Goal: Information Seeking & Learning: Learn about a topic

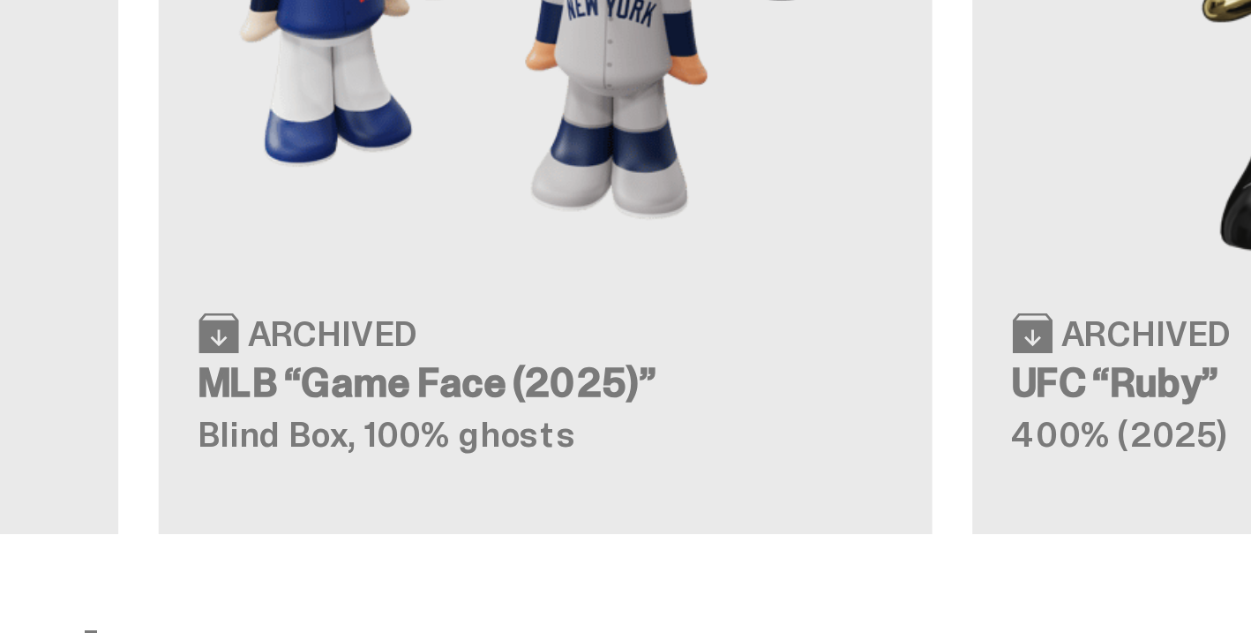
scroll to position [1937, 0]
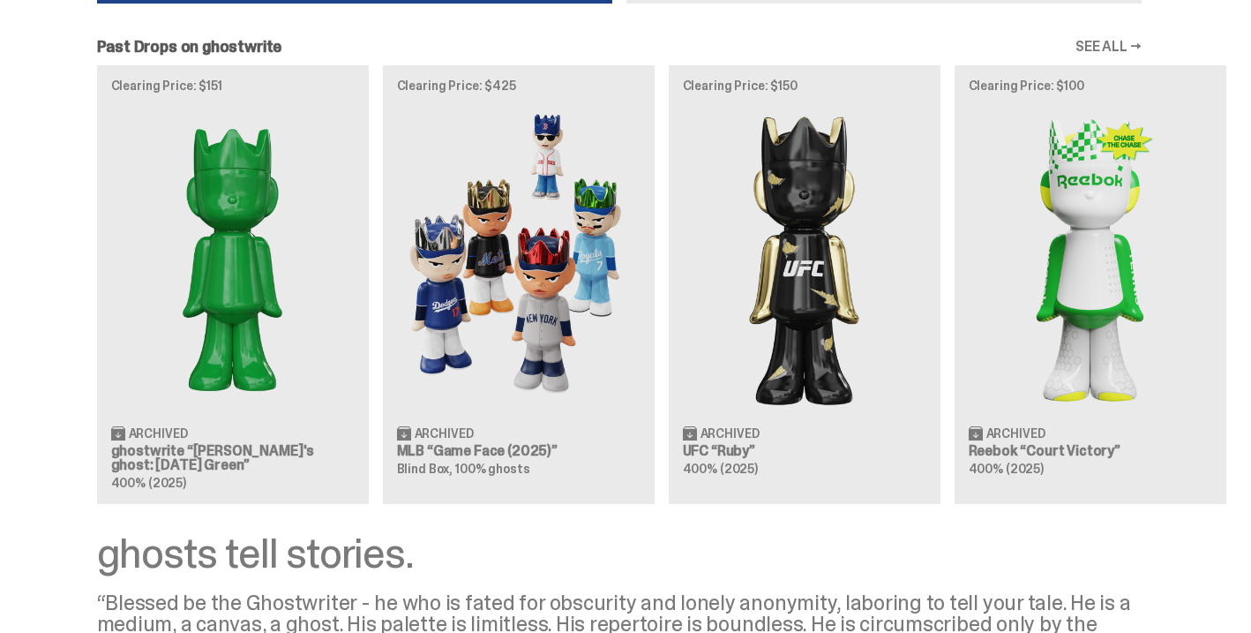
click at [612, 209] on div "Clearing Price: $151 Archived ghostwrite “[PERSON_NAME]'s ghost: [DATE] Green” …" at bounding box center [619, 284] width 1238 height 438
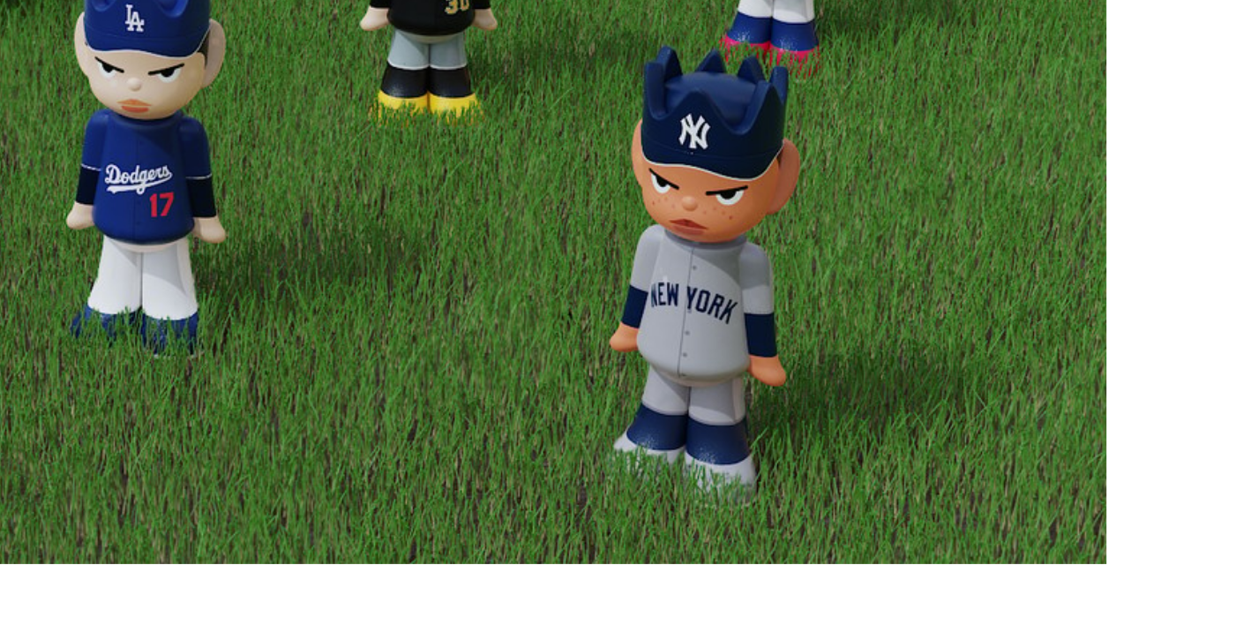
scroll to position [2576, 0]
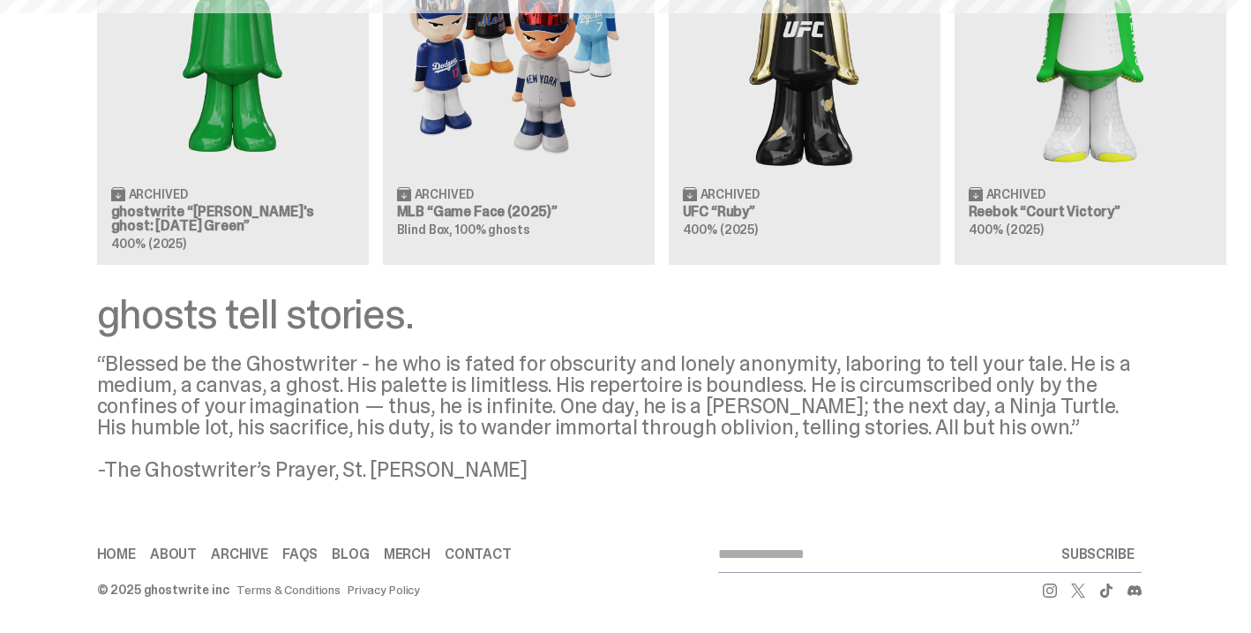
scroll to position [1937, 0]
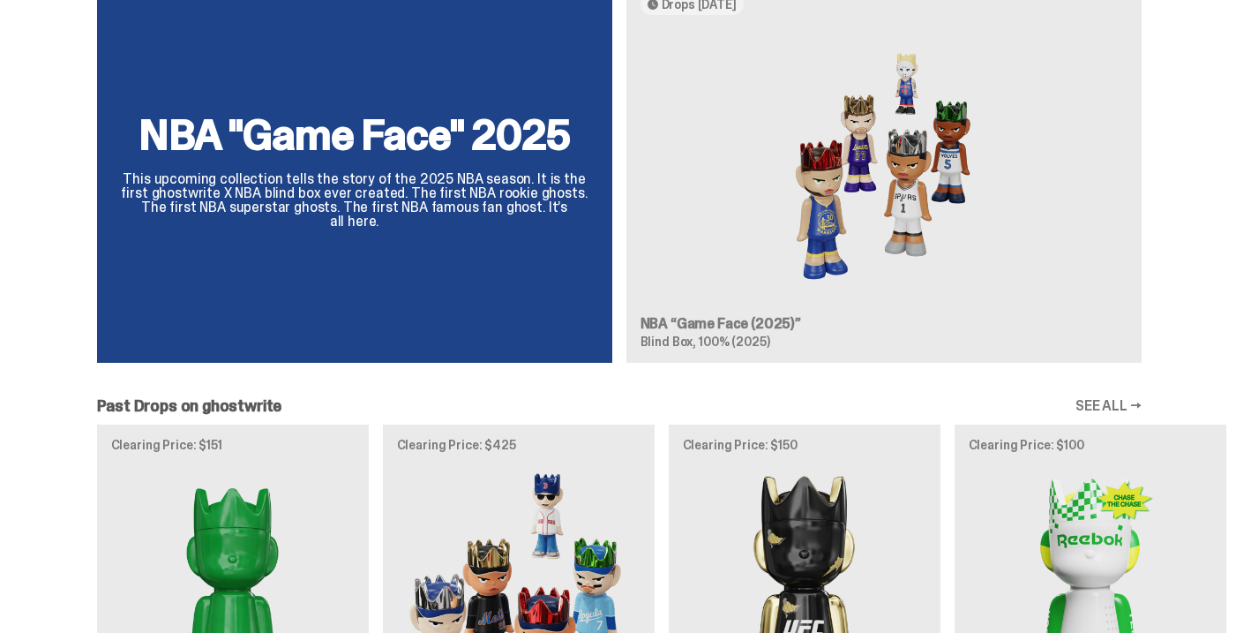
scroll to position [1525, 0]
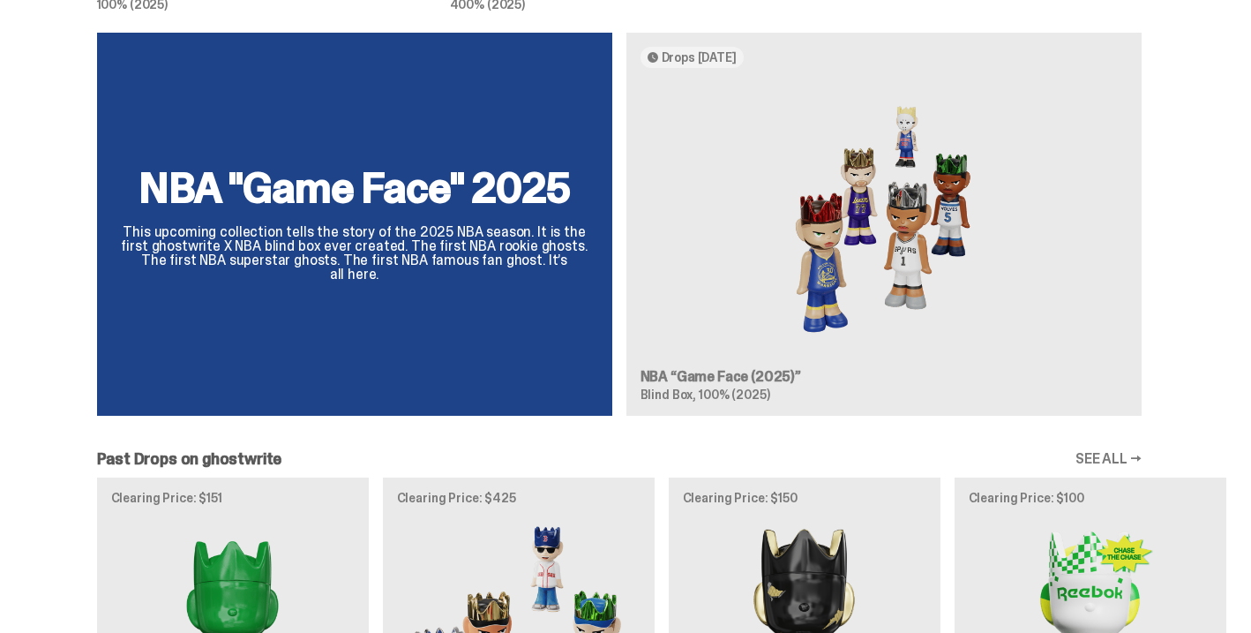
click at [772, 380] on div "NBA "Game Face" 2025 This upcoming collection tells the story of the 2025 NBA s…" at bounding box center [619, 232] width 1238 height 398
click at [759, 372] on div "NBA "Game Face" 2025 This upcoming collection tells the story of the 2025 NBA s…" at bounding box center [619, 232] width 1238 height 398
click at [474, 244] on div "NBA "Game Face" 2025 This upcoming collection tells the story of the 2025 NBA s…" at bounding box center [619, 232] width 1238 height 398
click at [423, 196] on div "NBA "Game Face" 2025 This upcoming collection tells the story of the 2025 NBA s…" at bounding box center [619, 232] width 1238 height 398
click at [417, 191] on div "NBA "Game Face" 2025 This upcoming collection tells the story of the 2025 NBA s…" at bounding box center [619, 232] width 1238 height 398
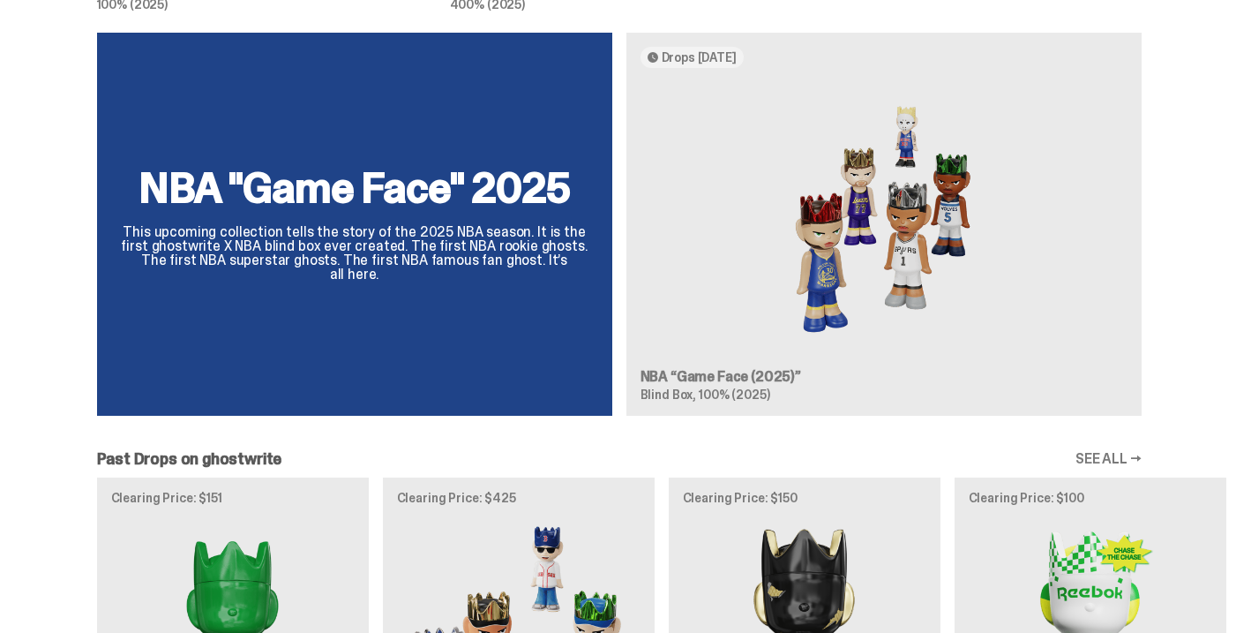
click at [692, 383] on div "NBA "Game Face" 2025 This upcoming collection tells the story of the 2025 NBA s…" at bounding box center [619, 232] width 1238 height 398
click at [693, 383] on div "NBA "Game Face" 2025 This upcoming collection tells the story of the 2025 NBA s…" at bounding box center [619, 232] width 1238 height 398
click at [846, 345] on div "NBA "Game Face" 2025 This upcoming collection tells the story of the 2025 NBA s…" at bounding box center [619, 232] width 1238 height 398
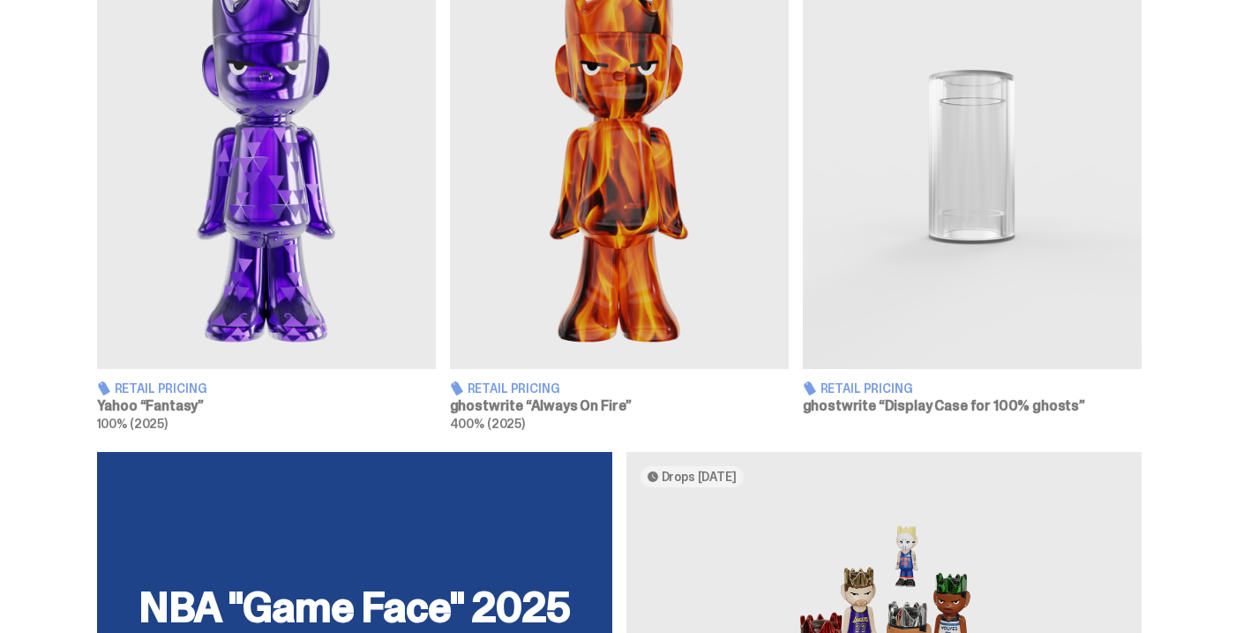
scroll to position [1112, 0]
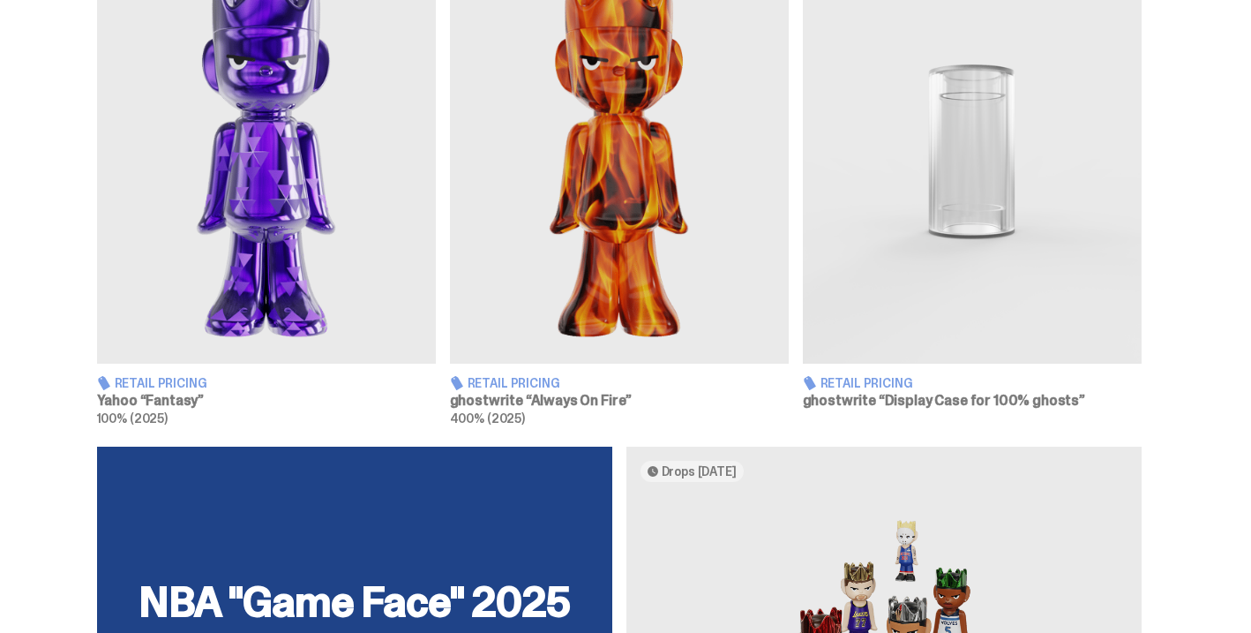
click at [662, 151] on img at bounding box center [619, 151] width 339 height 423
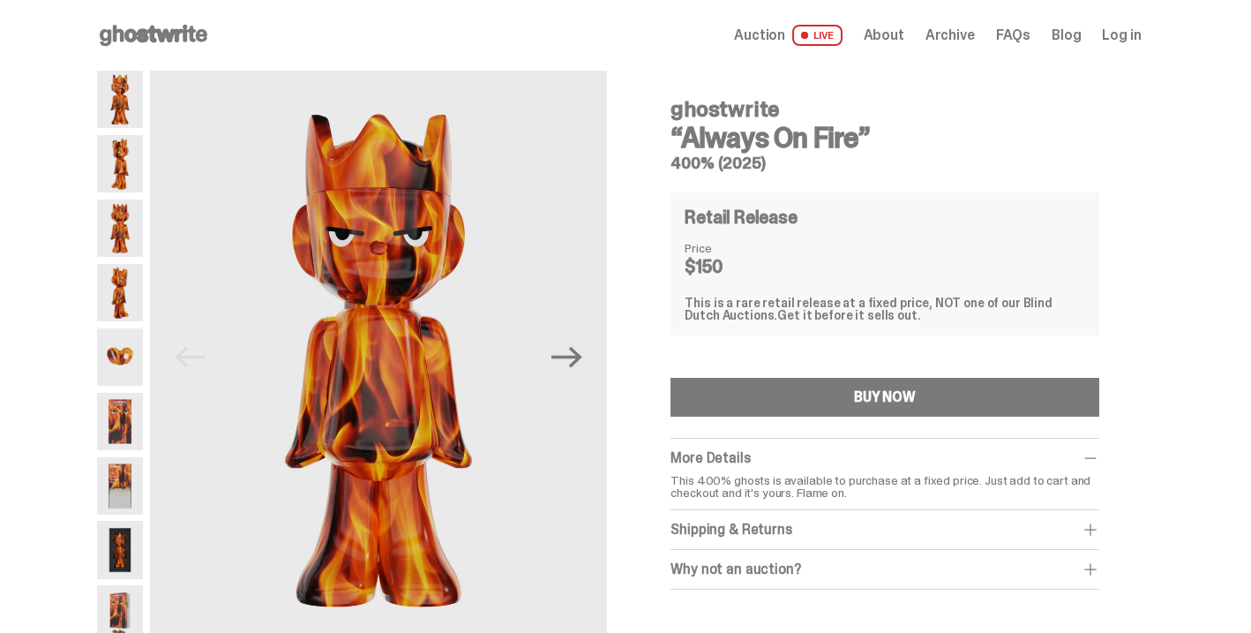
click at [139, 155] on img at bounding box center [120, 163] width 46 height 57
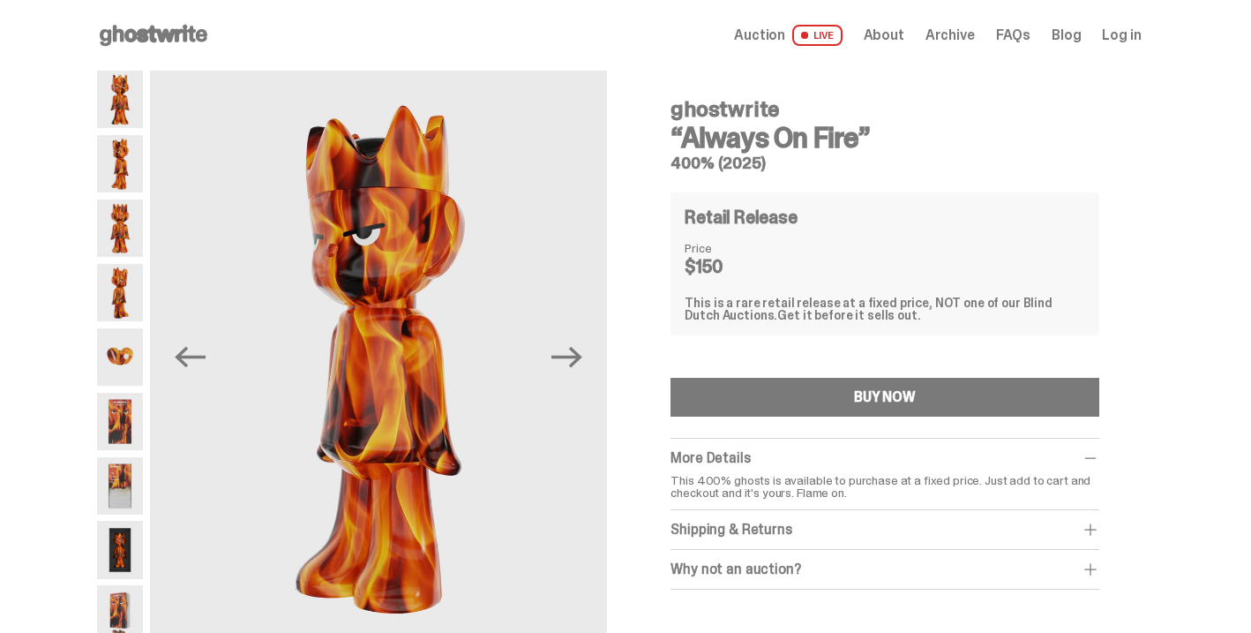
click at [138, 205] on img at bounding box center [120, 227] width 46 height 57
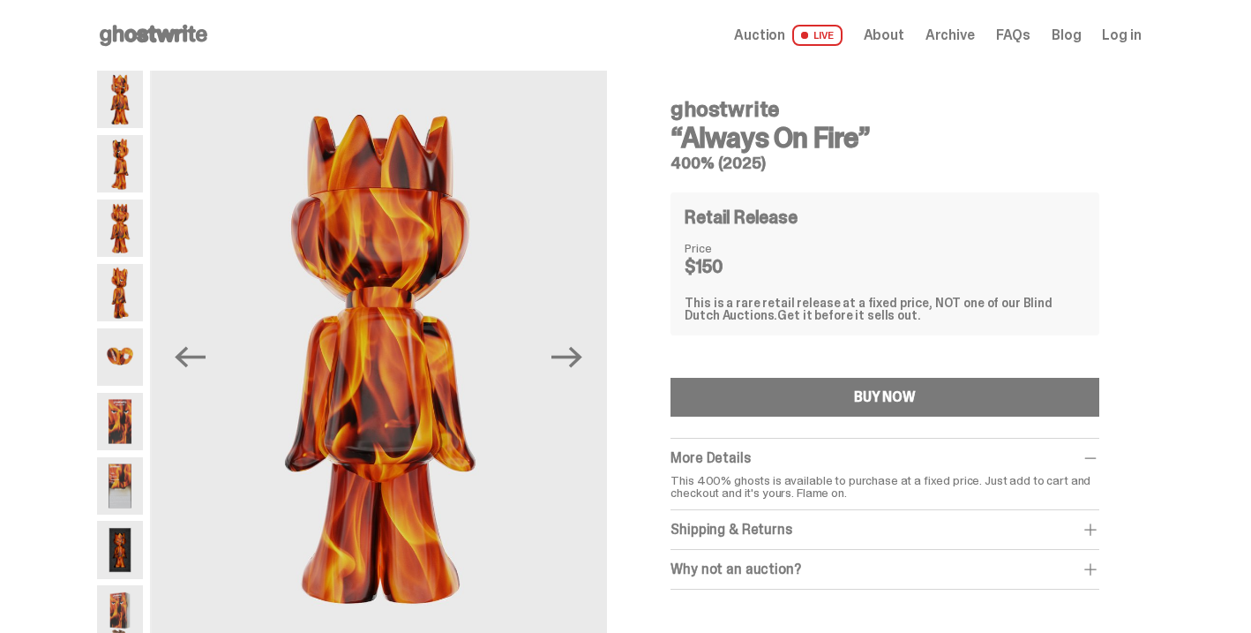
click at [134, 239] on img at bounding box center [120, 227] width 46 height 57
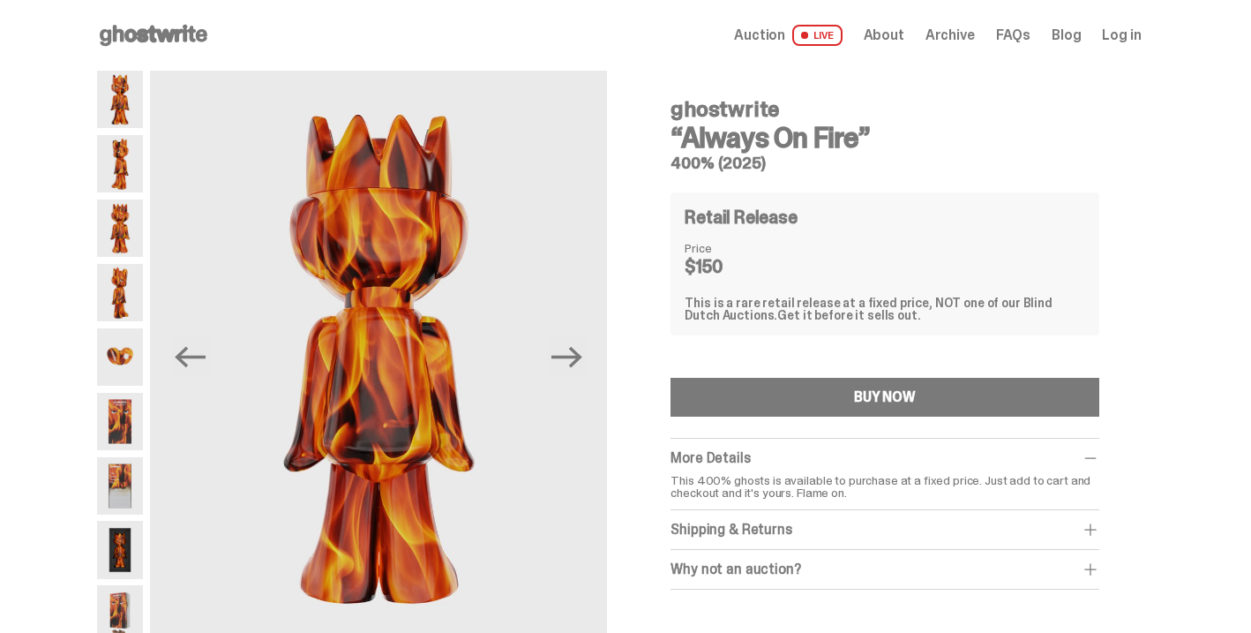
click at [122, 229] on img at bounding box center [120, 227] width 46 height 57
click at [125, 287] on img at bounding box center [120, 292] width 46 height 57
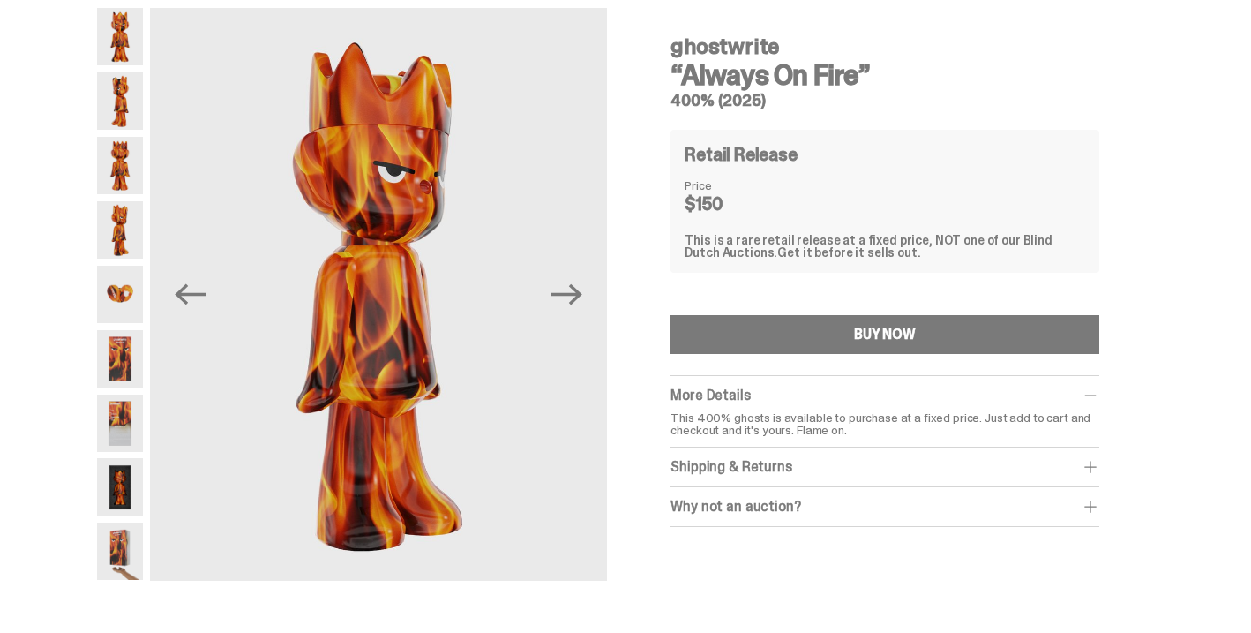
scroll to position [64, 0]
click at [125, 287] on img at bounding box center [120, 293] width 46 height 57
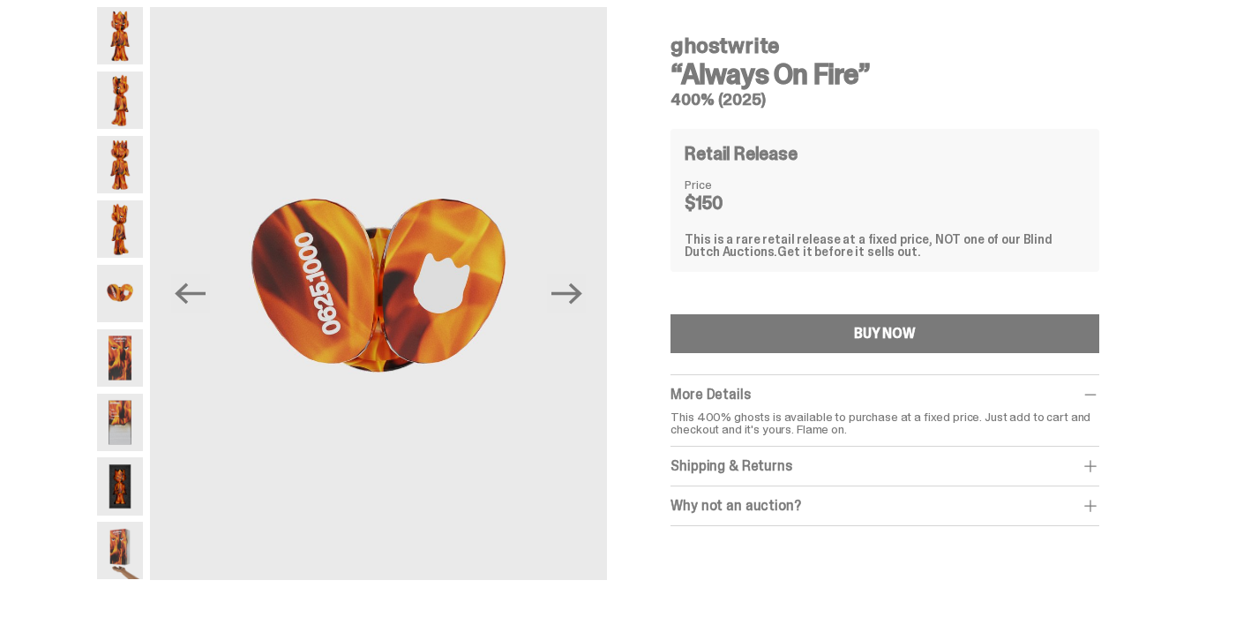
click at [128, 326] on div at bounding box center [120, 293] width 46 height 573
click at [131, 363] on img at bounding box center [120, 357] width 46 height 57
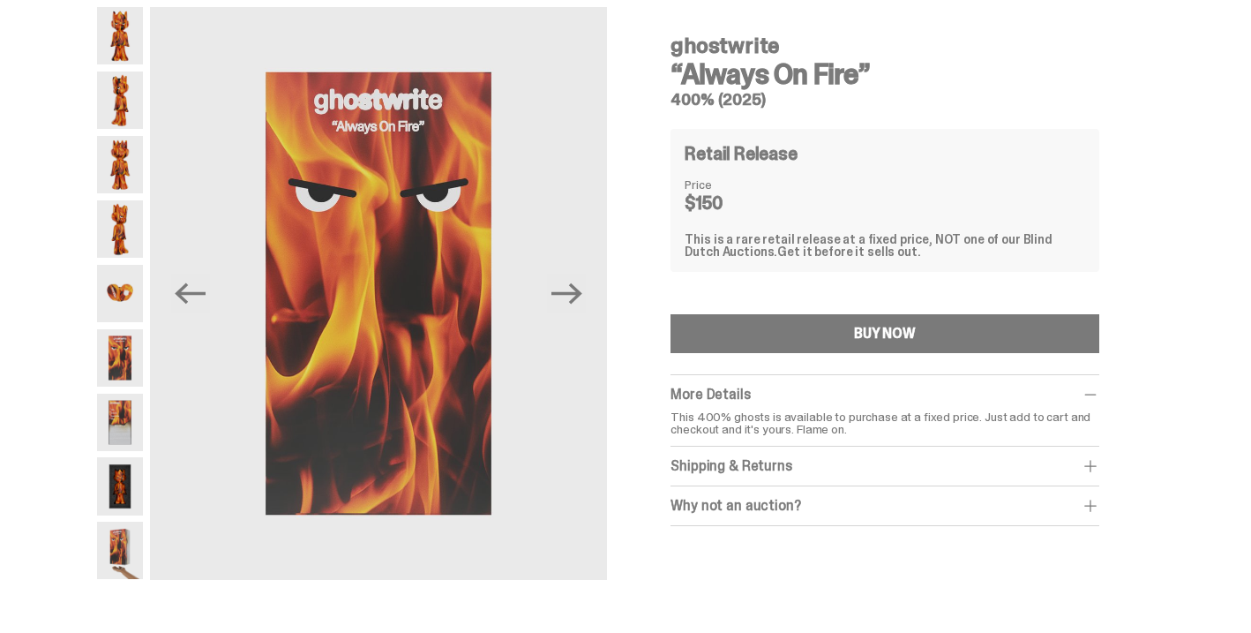
click at [134, 413] on img at bounding box center [120, 421] width 46 height 57
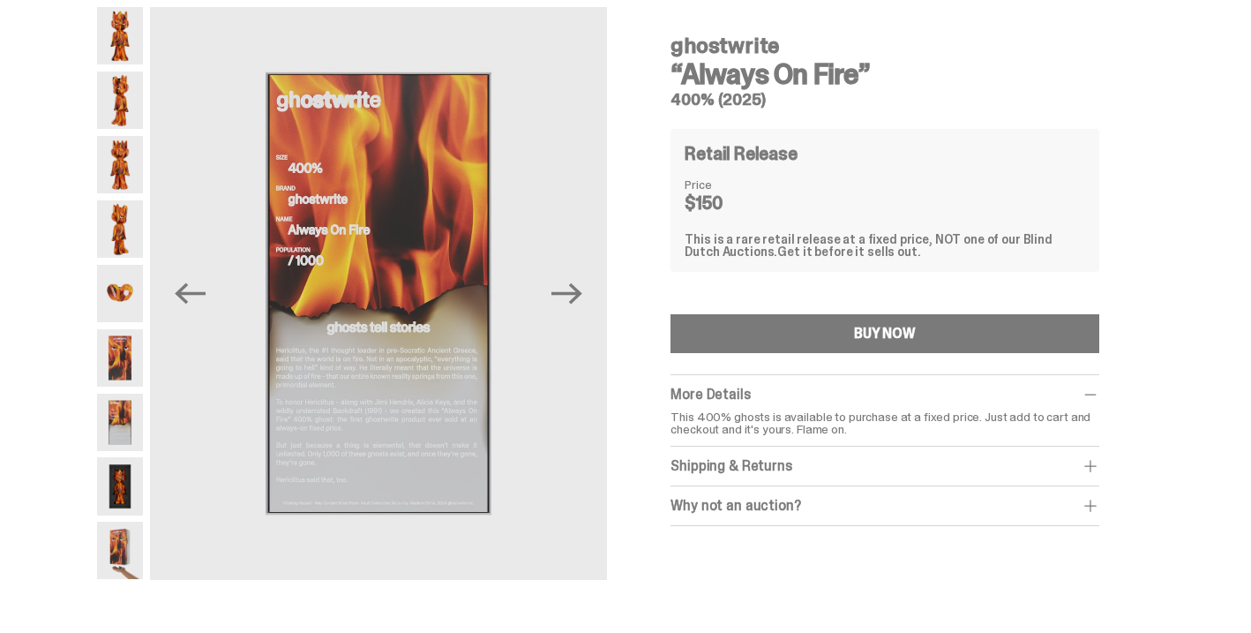
click at [131, 465] on img at bounding box center [120, 485] width 46 height 57
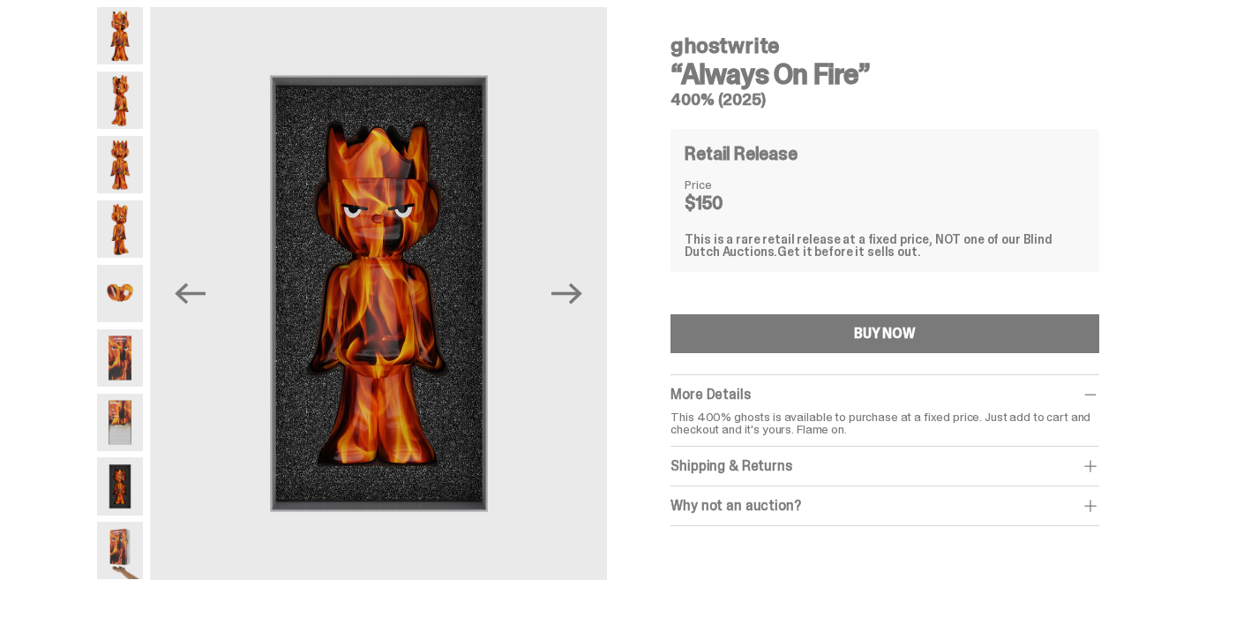
click at [126, 404] on img at bounding box center [120, 421] width 46 height 57
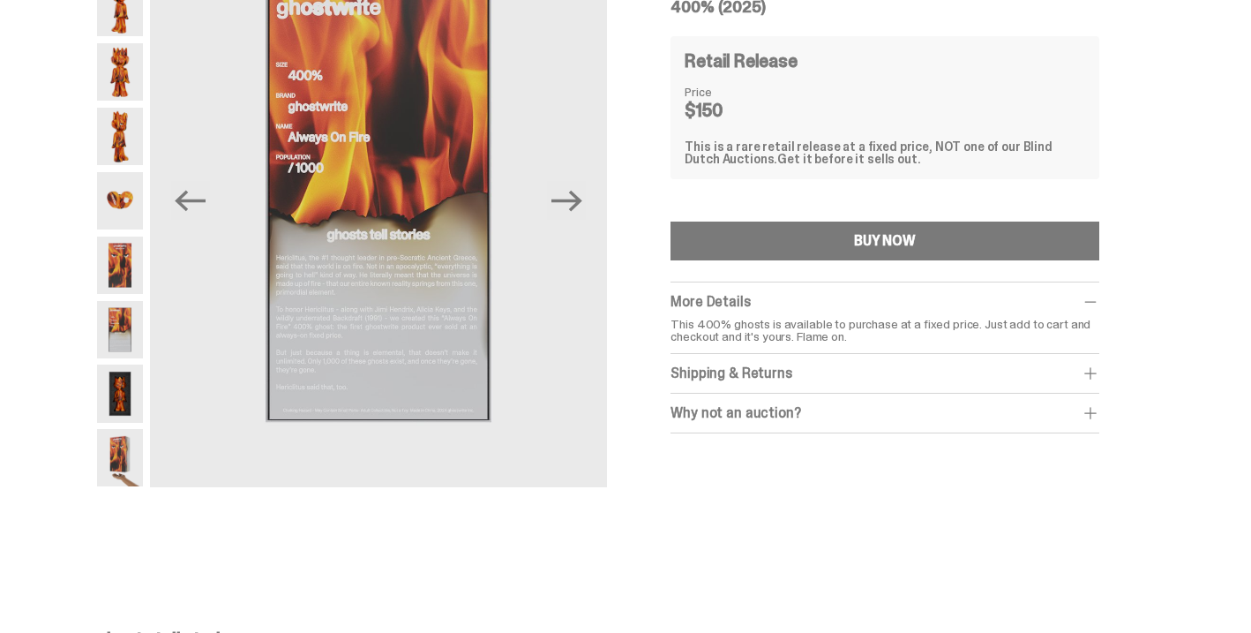
scroll to position [151, 0]
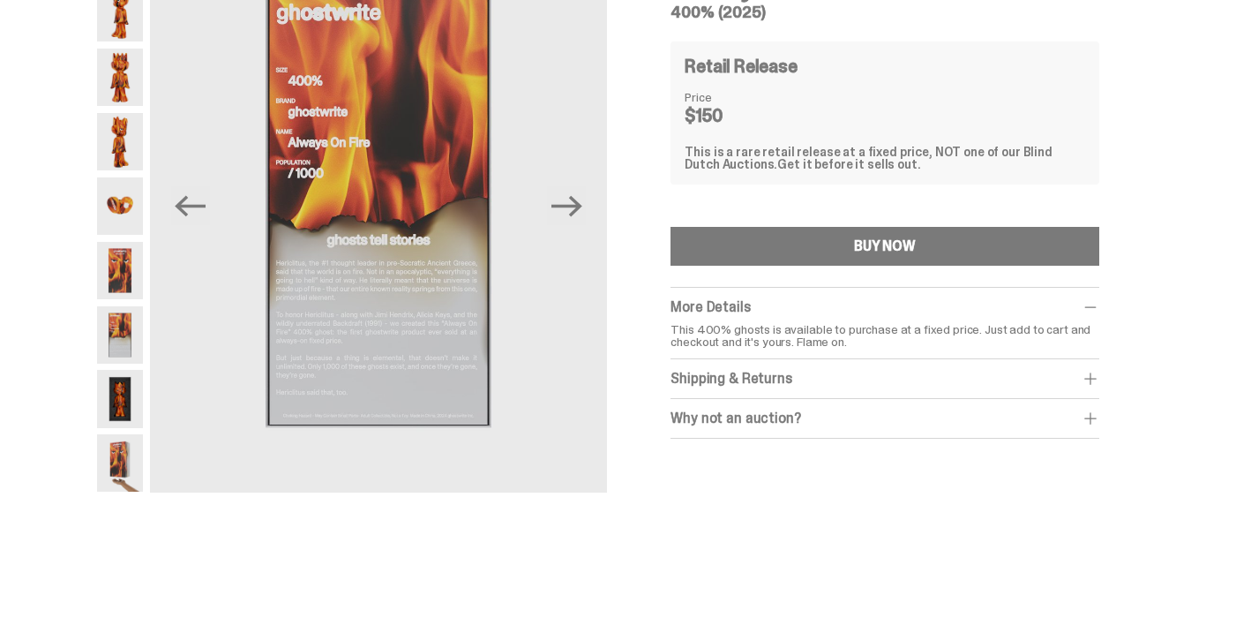
click at [142, 409] on img at bounding box center [120, 398] width 46 height 57
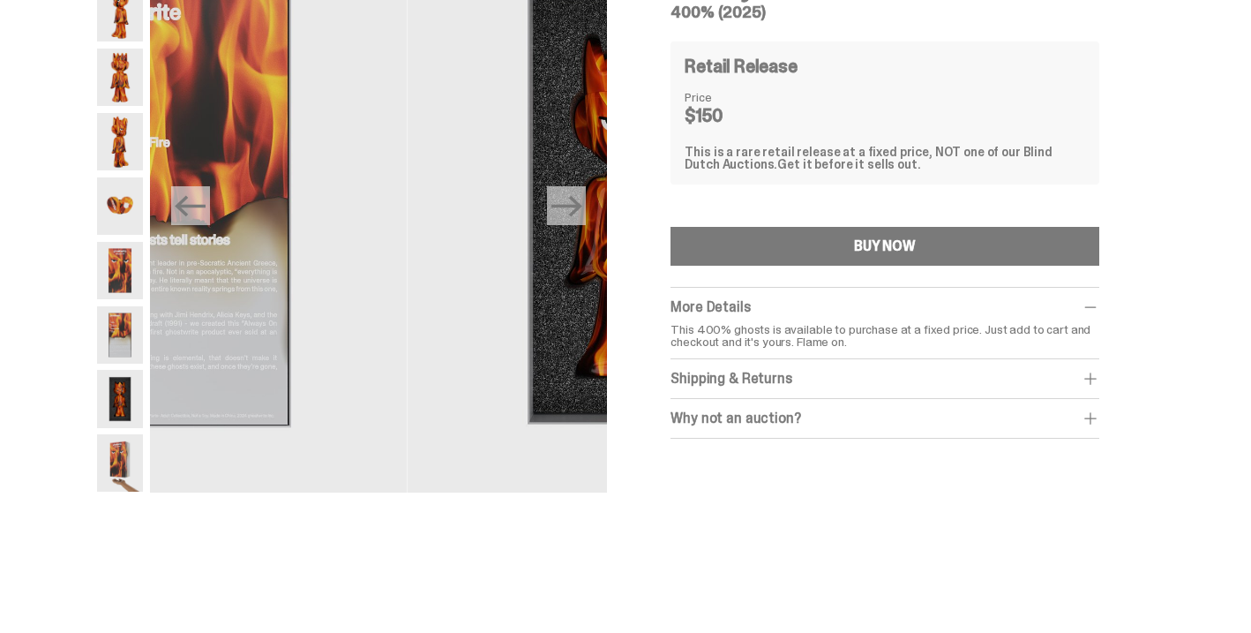
click at [116, 424] on img at bounding box center [120, 398] width 46 height 57
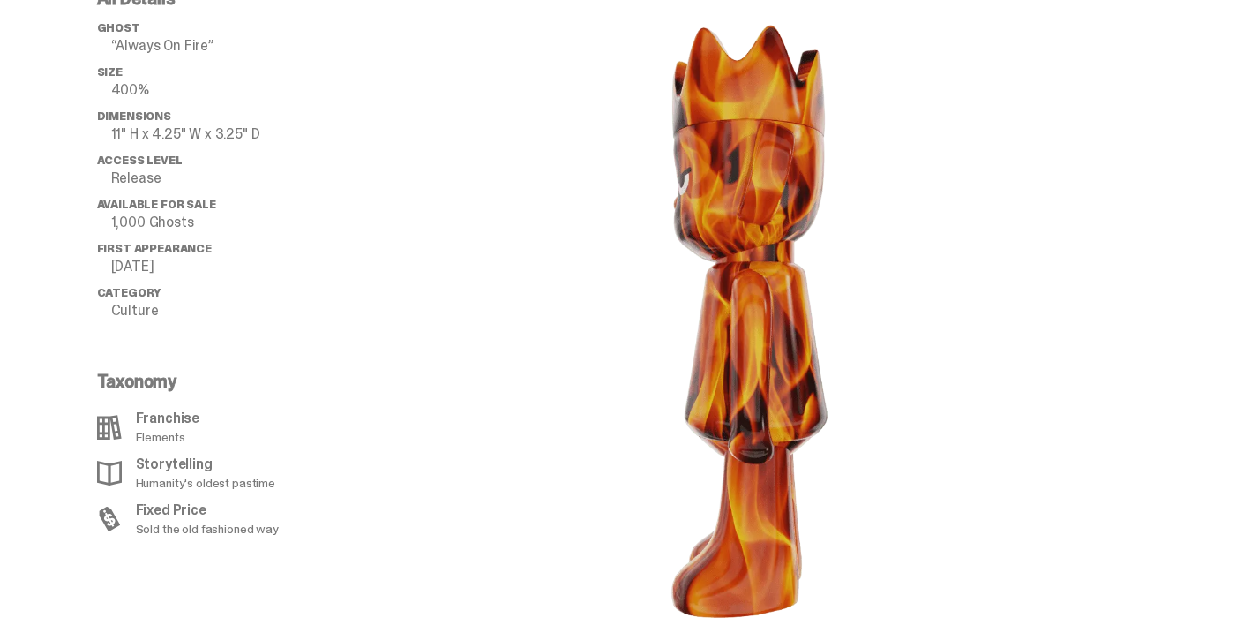
scroll to position [1777, 0]
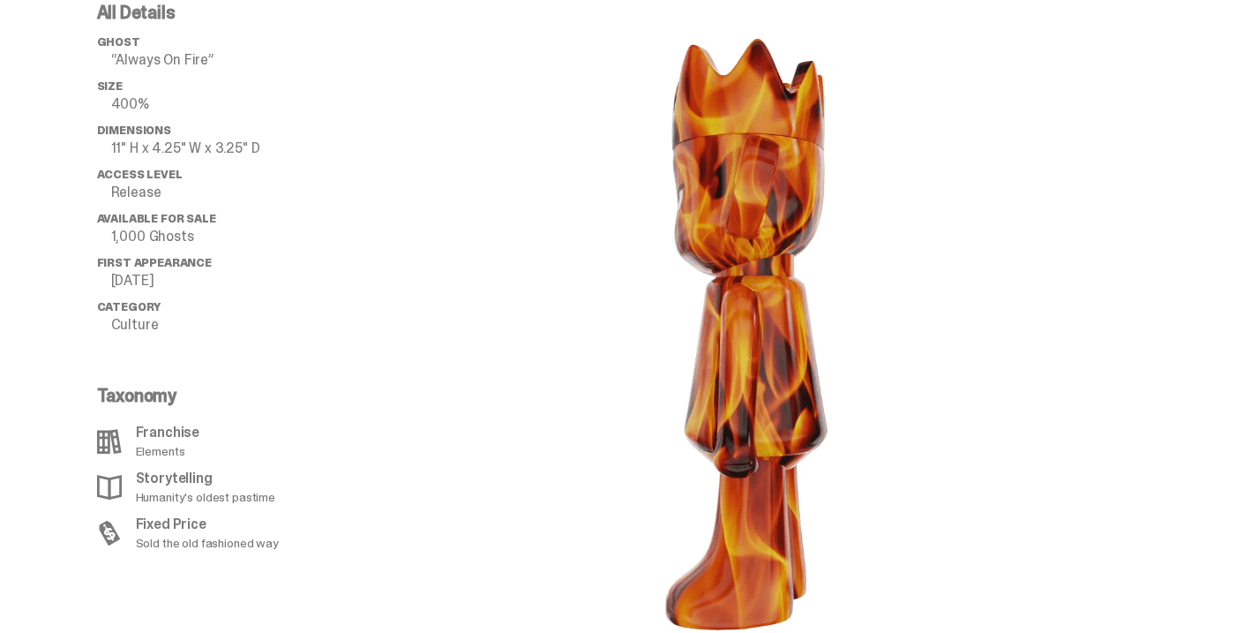
drag, startPoint x: 744, startPoint y: 317, endPoint x: 877, endPoint y: 335, distance: 134.5
click at [935, 335] on image "lottie-animation-container" at bounding box center [750, 333] width 371 height 659
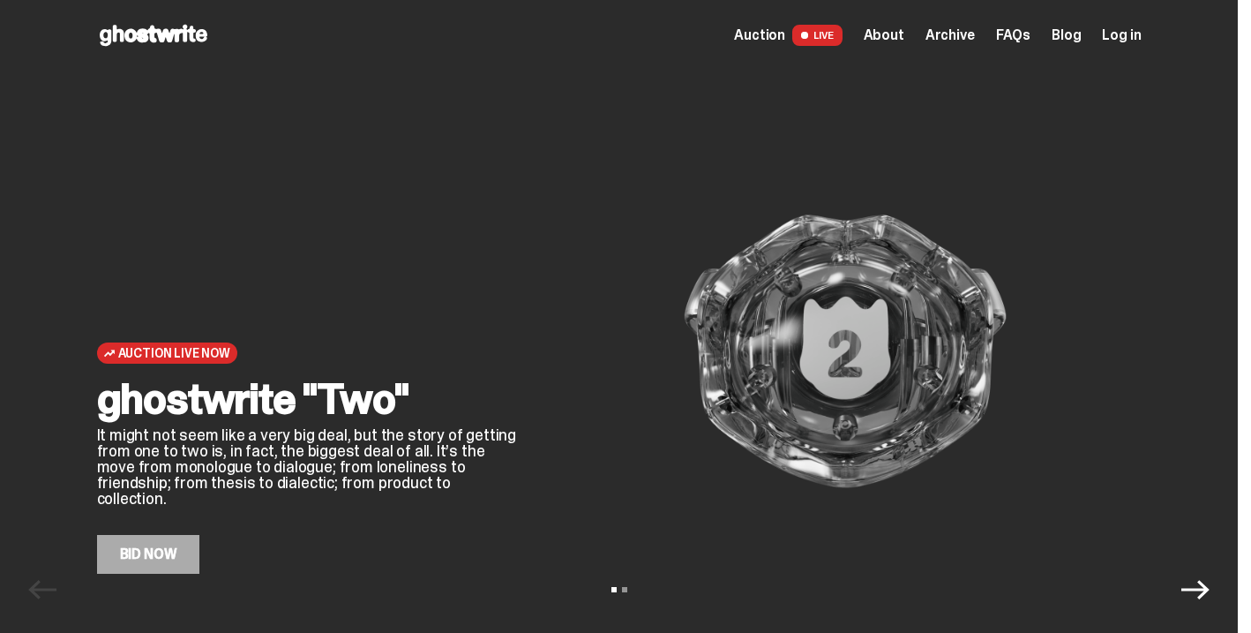
click at [959, 42] on span "Archive" at bounding box center [949, 35] width 49 height 14
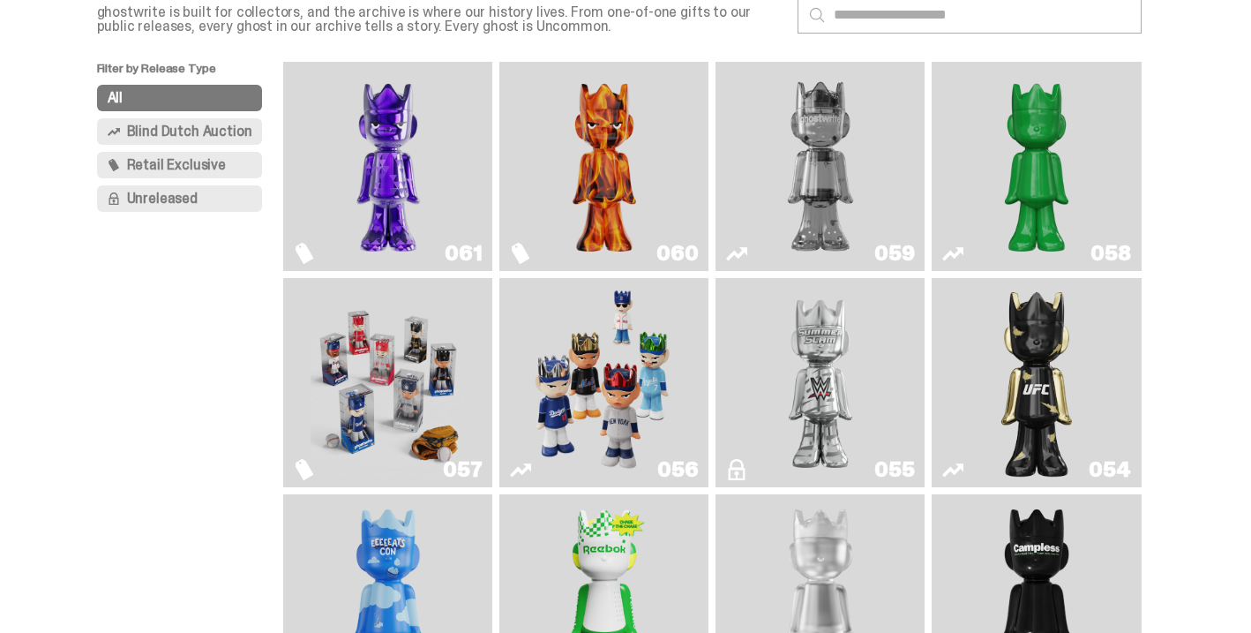
scroll to position [185, 0]
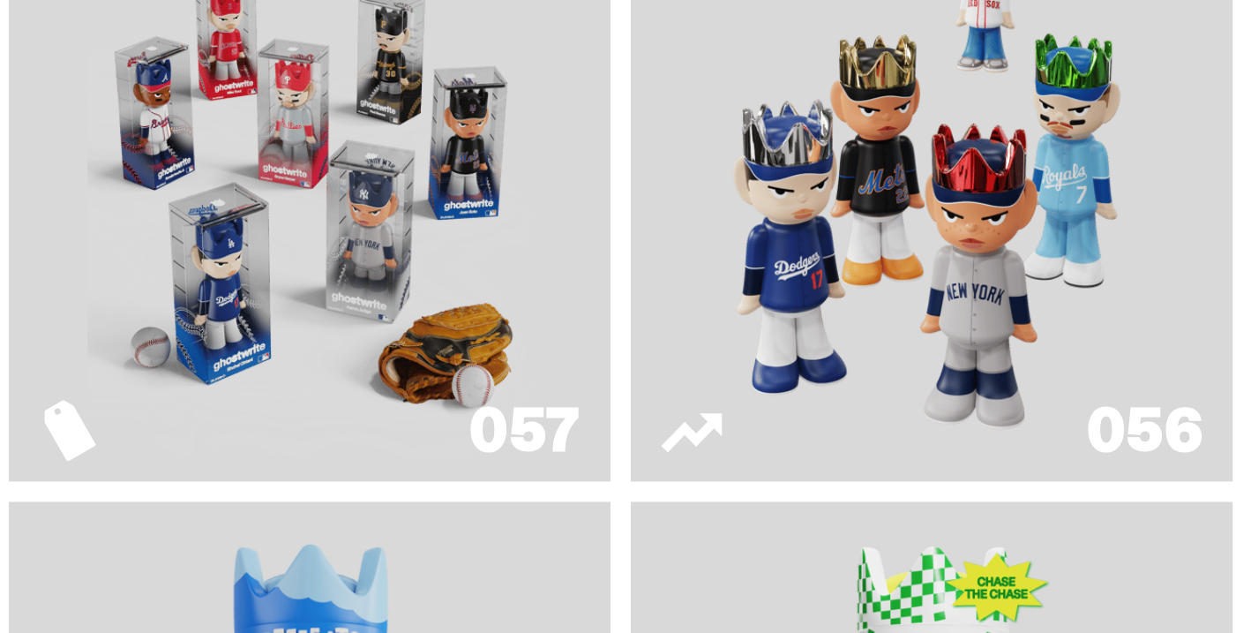
click at [406, 355] on img "Game Face (2025)" at bounding box center [389, 322] width 156 height 195
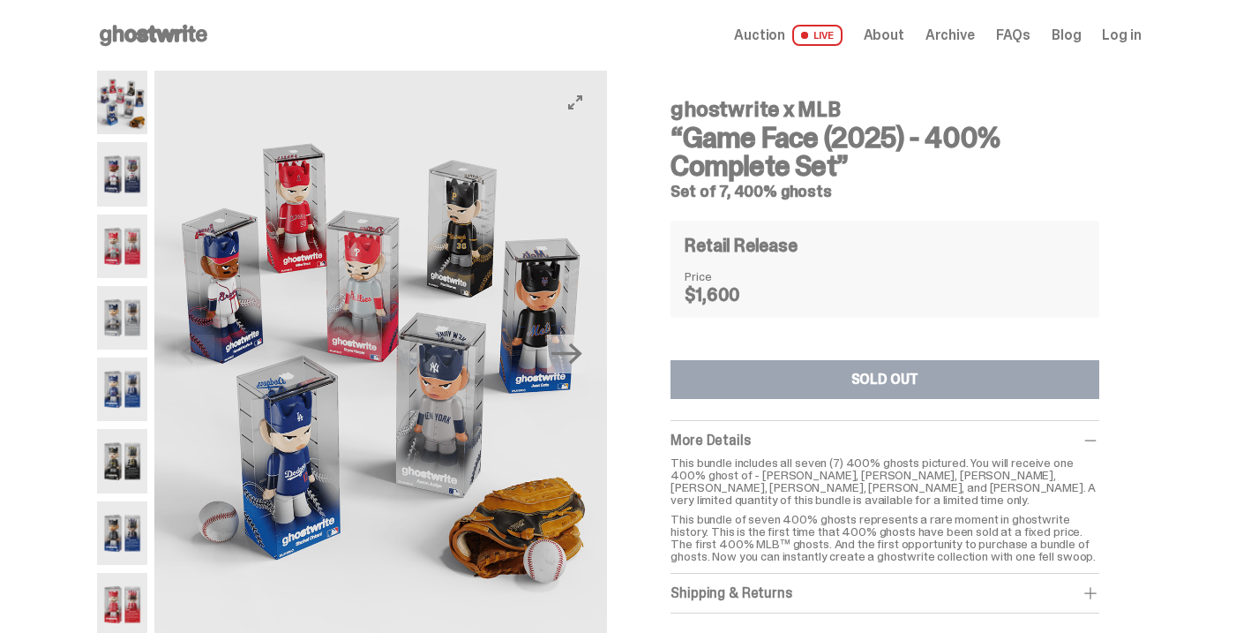
click at [163, 180] on img at bounding box center [380, 353] width 453 height 565
click at [138, 181] on img at bounding box center [122, 174] width 51 height 64
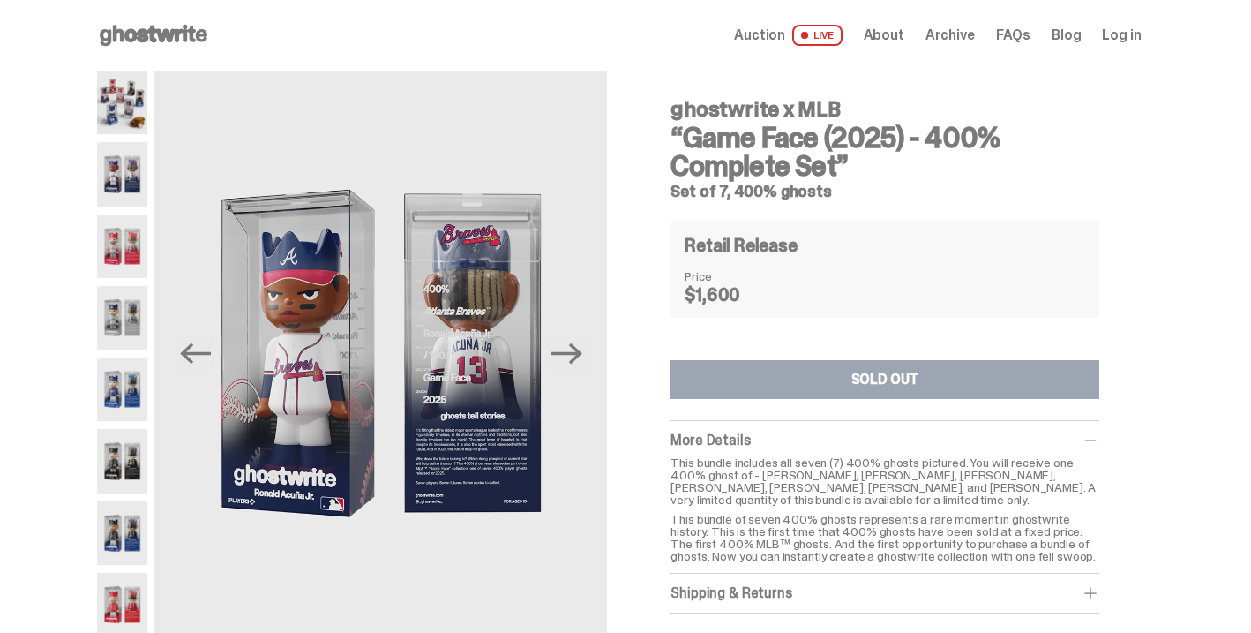
click at [137, 232] on img at bounding box center [122, 246] width 51 height 64
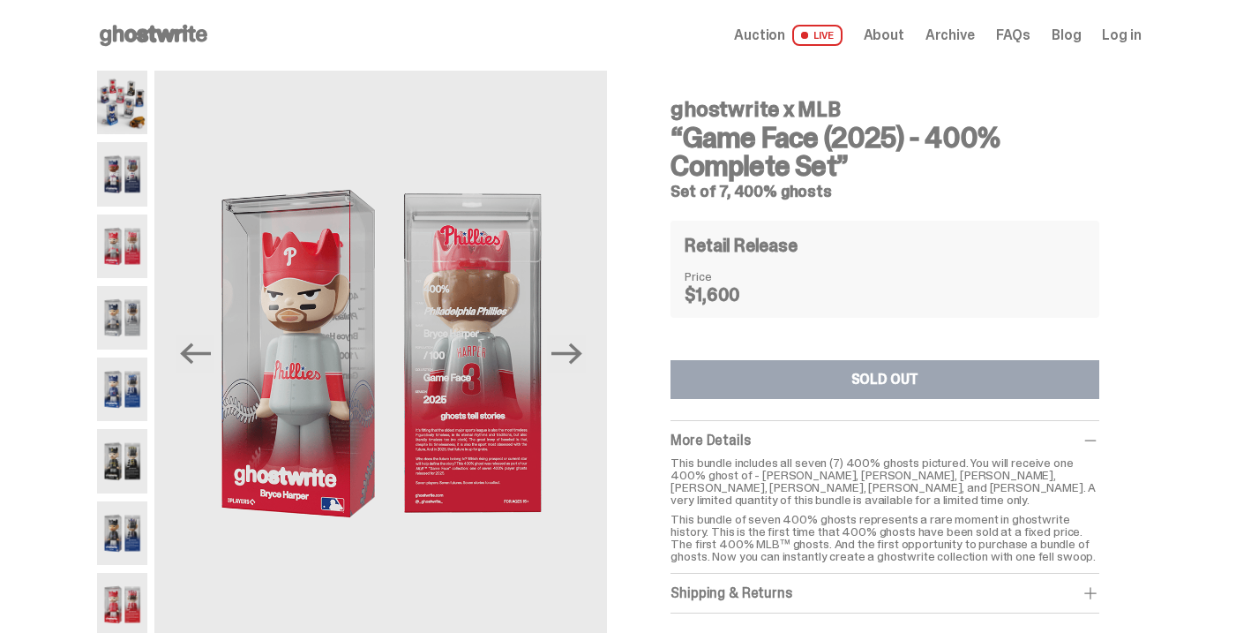
click at [132, 183] on img at bounding box center [122, 174] width 51 height 64
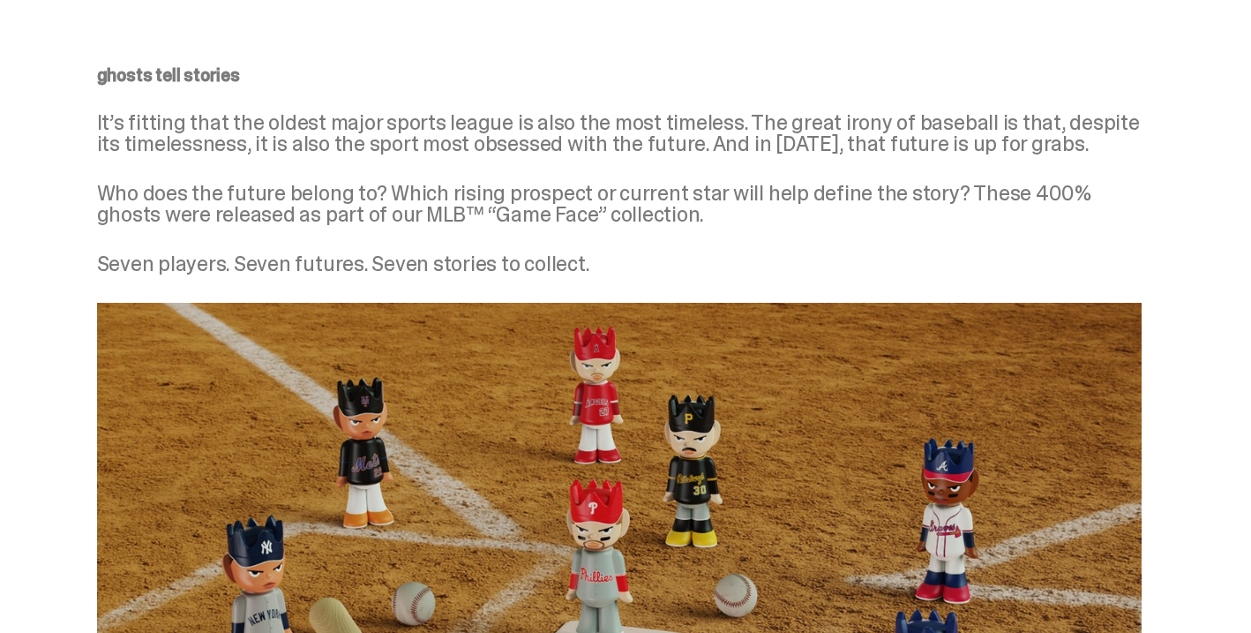
scroll to position [1006, 0]
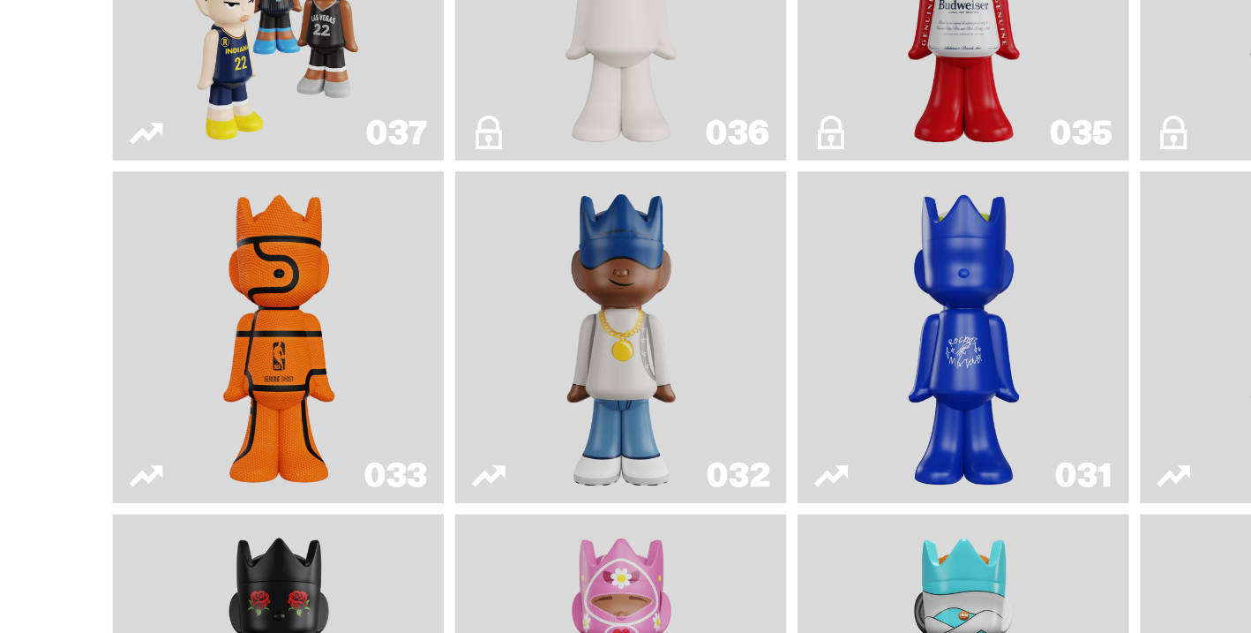
scroll to position [1359, 0]
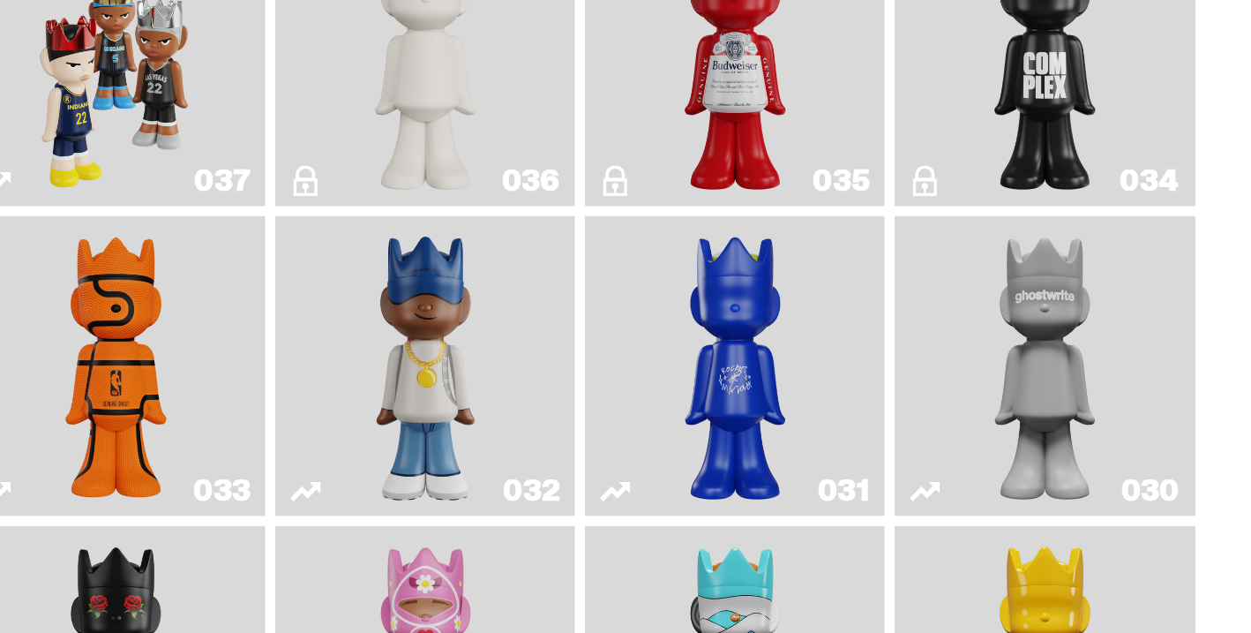
click at [634, 426] on img "Swingman" at bounding box center [604, 445] width 109 height 195
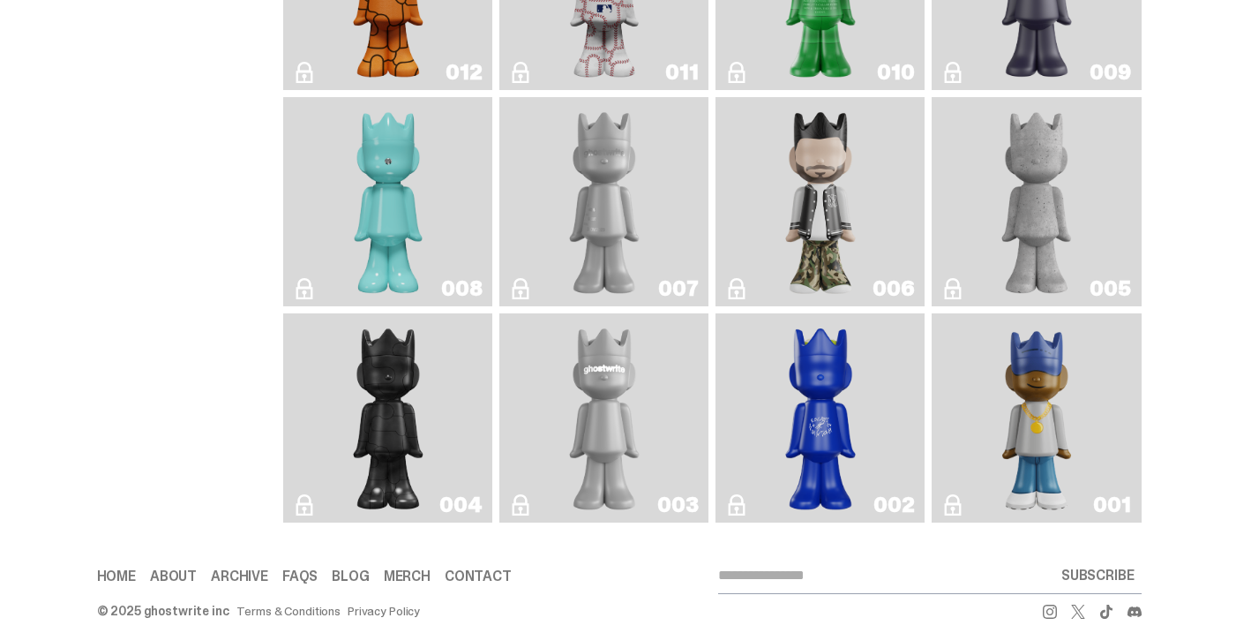
scroll to position [2901, 0]
click at [856, 188] on img "Amiri" at bounding box center [820, 200] width 84 height 195
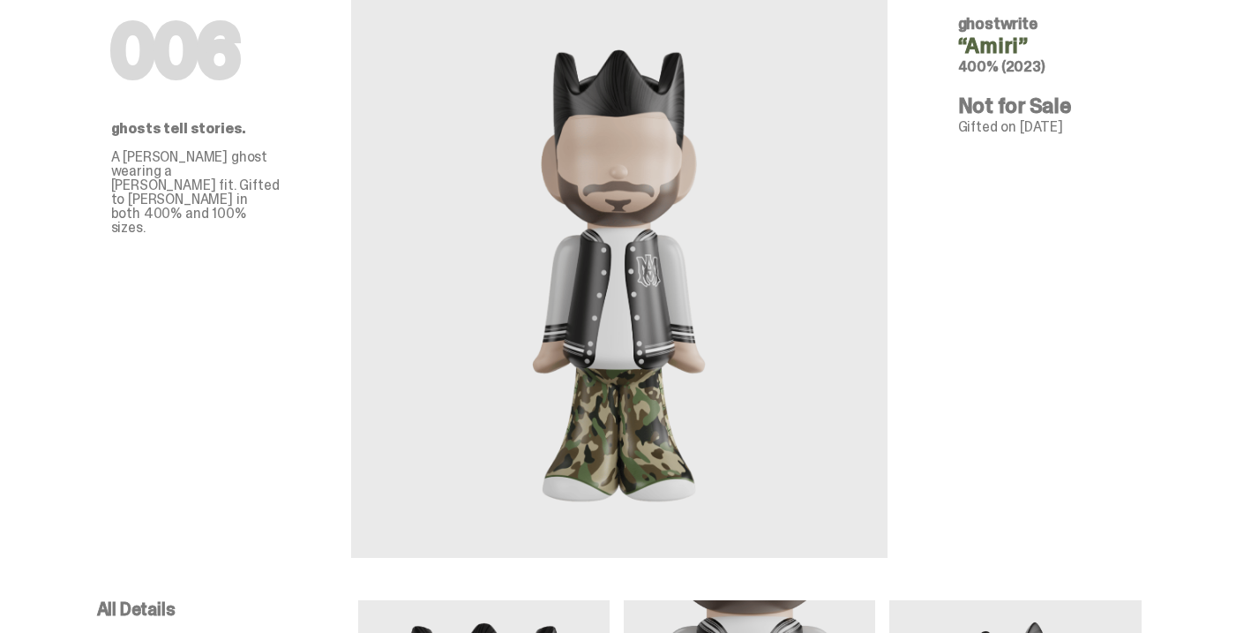
scroll to position [103, 0]
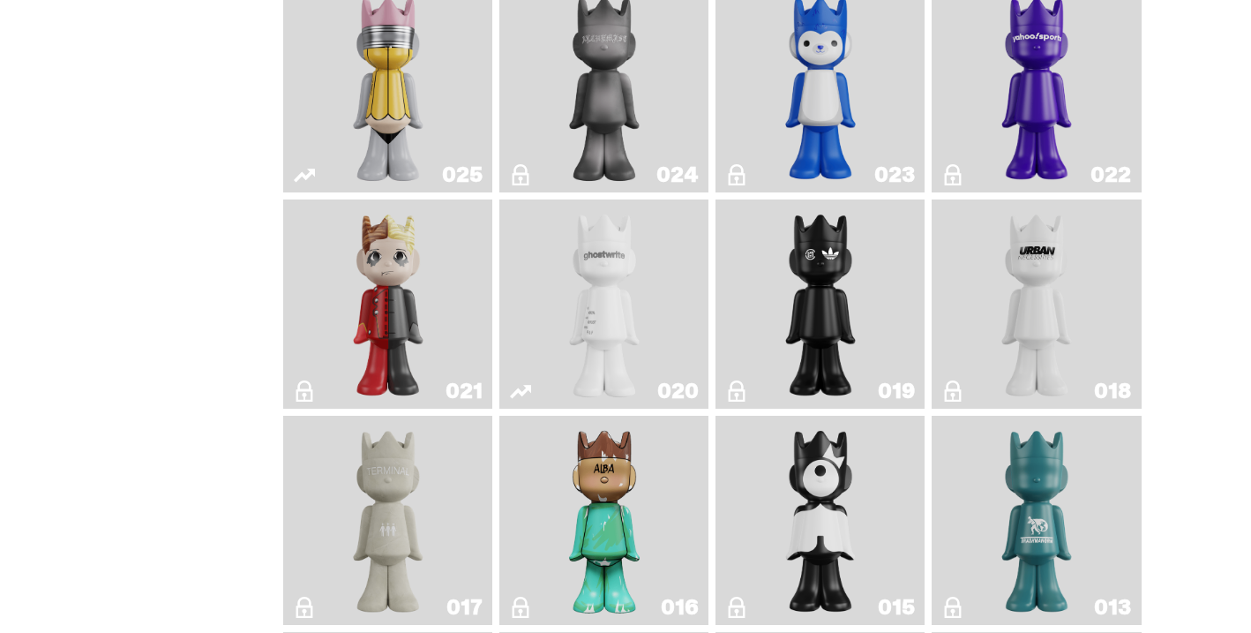
scroll to position [2946, 0]
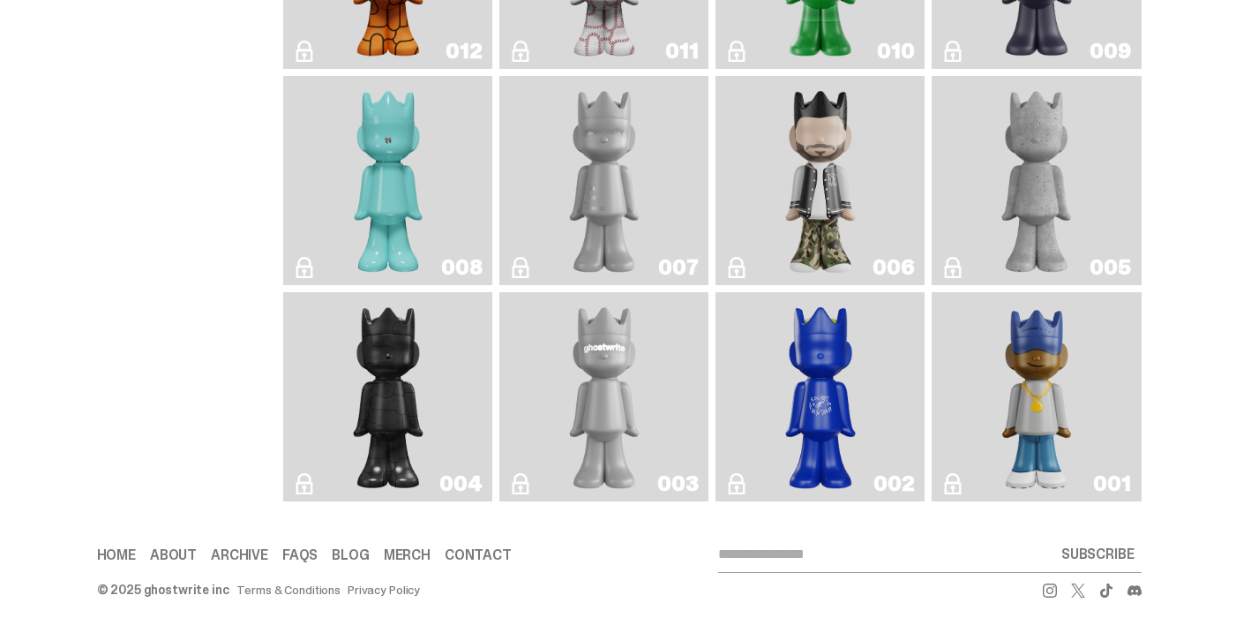
click at [1059, 371] on img "Eastside Golf" at bounding box center [1036, 396] width 83 height 195
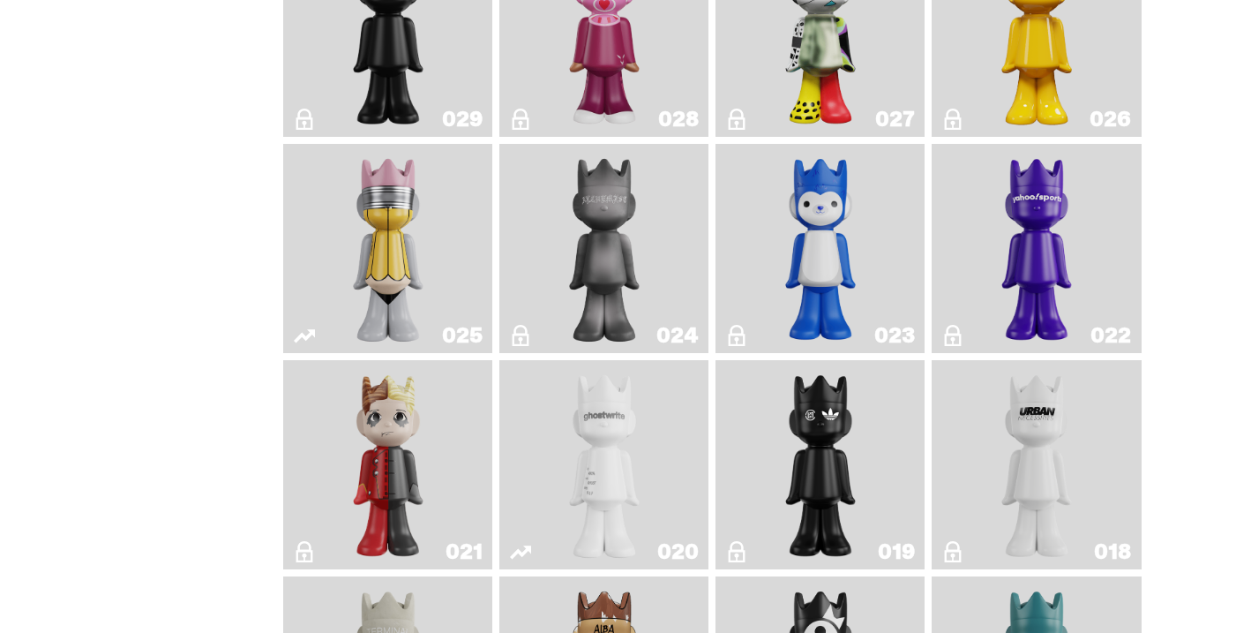
scroll to position [1848, 0]
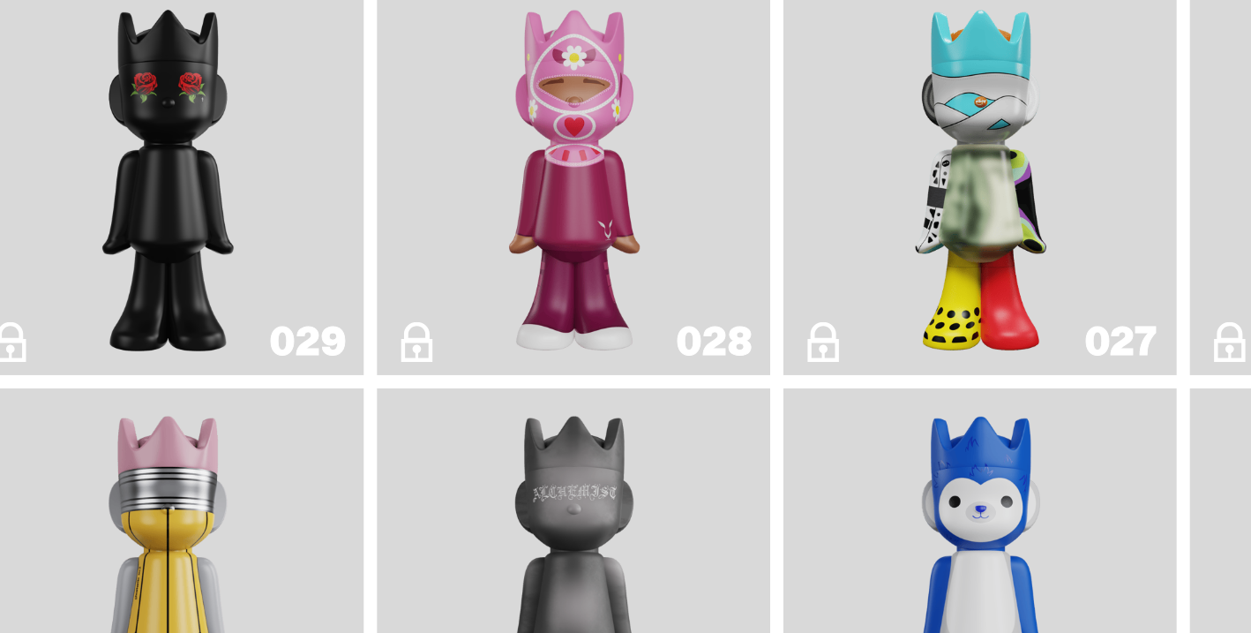
click at [638, 151] on img "Grand Prix" at bounding box center [604, 172] width 84 height 195
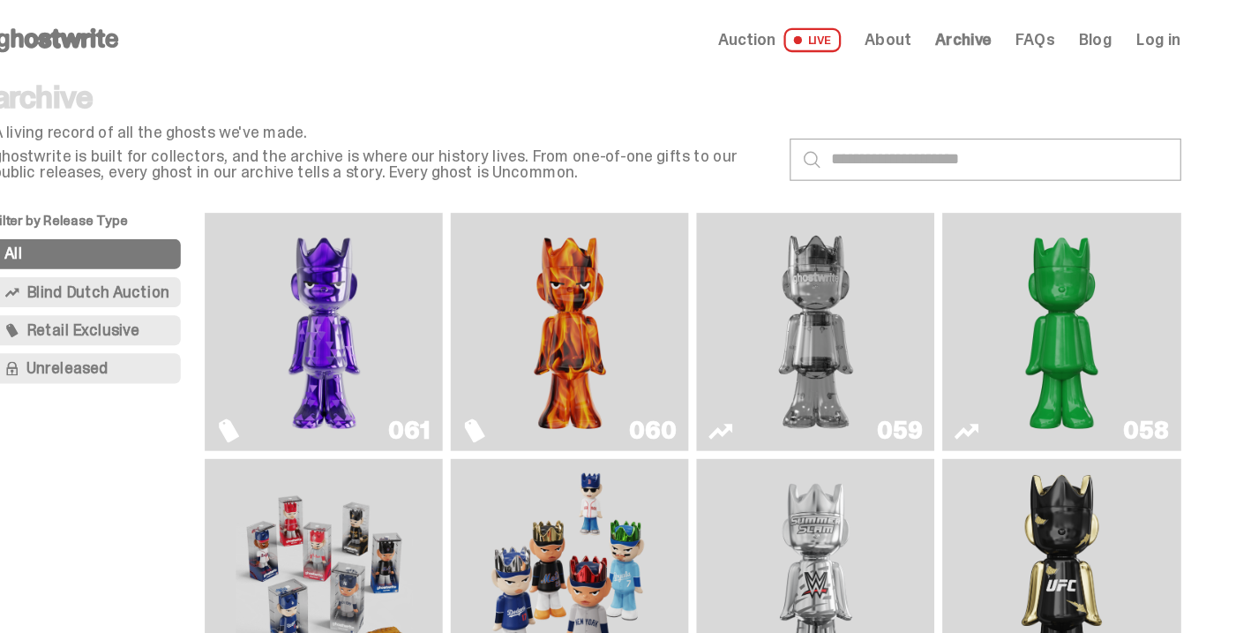
click at [377, 268] on img "Fantasy" at bounding box center [389, 291] width 156 height 195
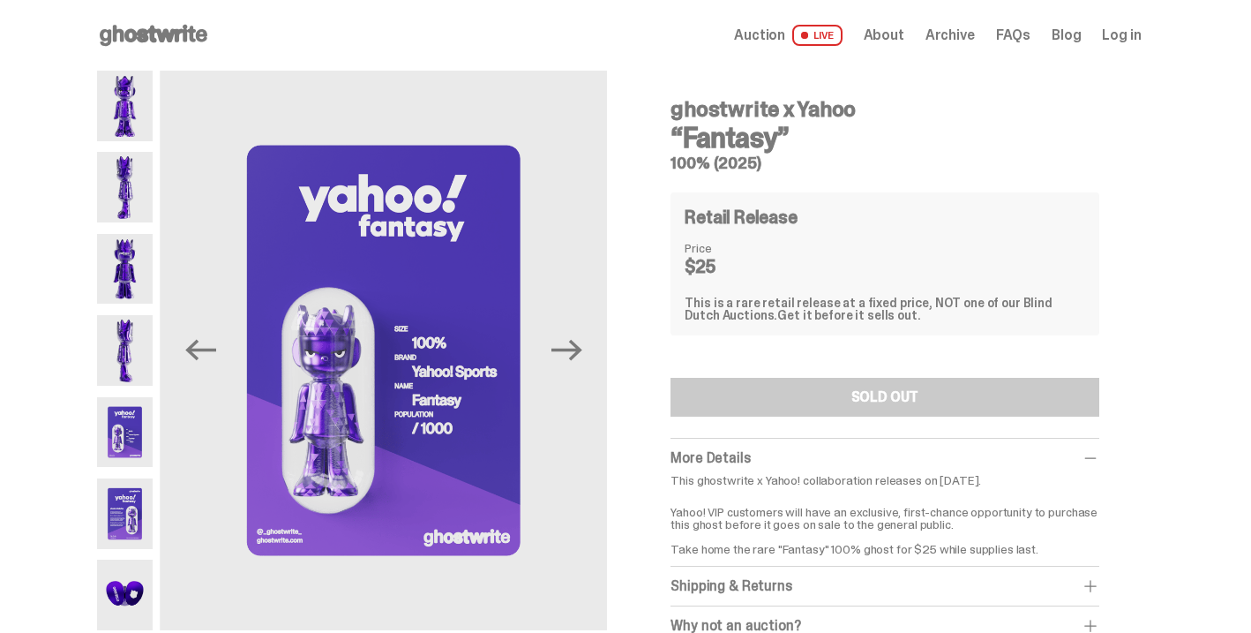
click at [130, 510] on img at bounding box center [125, 513] width 56 height 71
